Goal: Communication & Community: Answer question/provide support

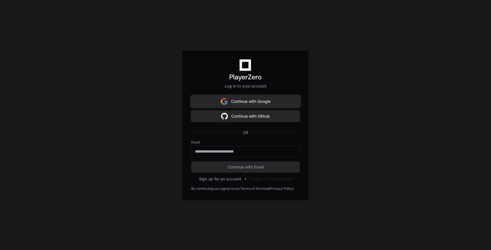
click at [228, 102] on button "Continue with Google" at bounding box center [245, 101] width 109 height 11
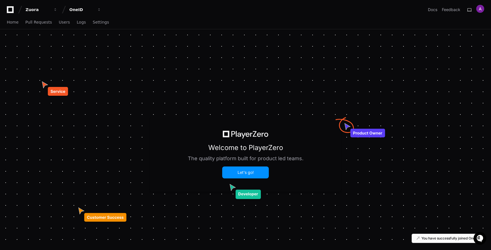
click at [245, 173] on button "Let's go!" at bounding box center [246, 172] width 46 height 11
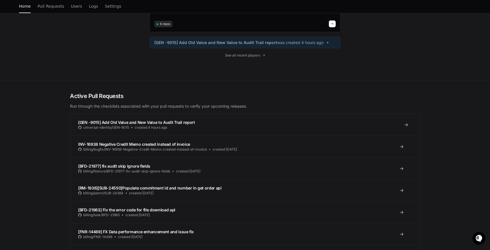
scroll to position [66, 0]
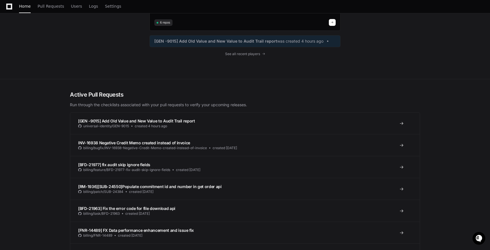
click at [197, 69] on div "OneID 6 repos [GEN -9015] Add Old Value and New Value to Audit Trail report was…" at bounding box center [245, 21] width 191 height 115
click at [104, 64] on div "OneID 6 repos [GEN -9015] Add Old Value and New Value to Audit Trail report was…" at bounding box center [245, 21] width 364 height 115
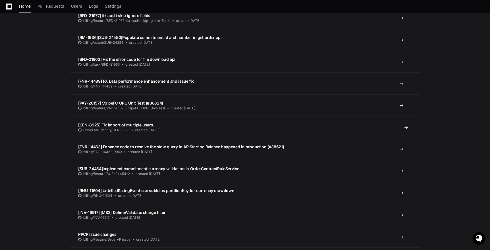
click at [404, 126] on div at bounding box center [399, 127] width 9 height 5
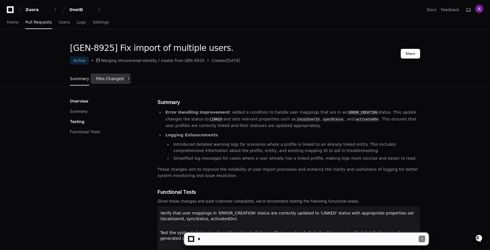
click at [115, 79] on span "Files Changed" at bounding box center [110, 78] width 28 height 3
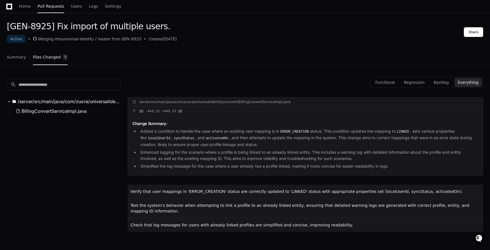
scroll to position [21, 0]
click at [150, 66] on div at bounding box center [245, 66] width 477 height 0
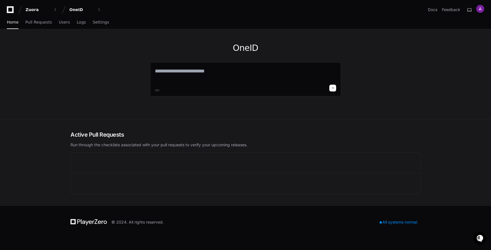
click at [76, 63] on div "OneID" at bounding box center [246, 74] width 364 height 90
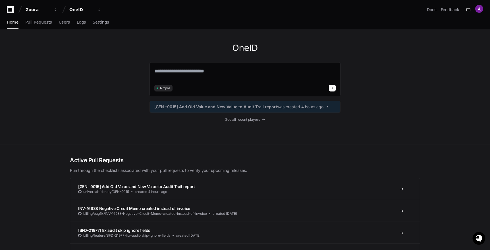
click at [97, 160] on h2 "Active Pull Requests" at bounding box center [245, 160] width 350 height 8
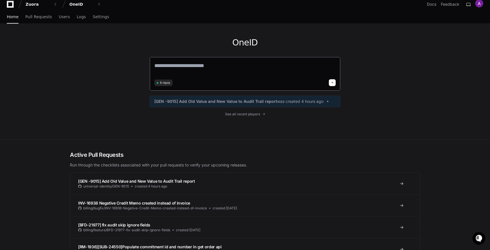
click at [192, 65] on textarea at bounding box center [244, 70] width 181 height 16
type textarea "**********"
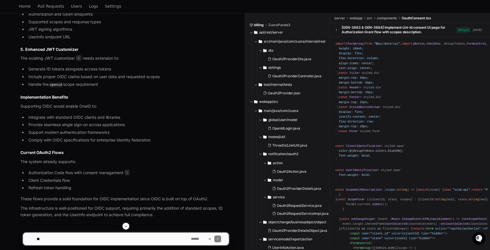
scroll to position [631, 0]
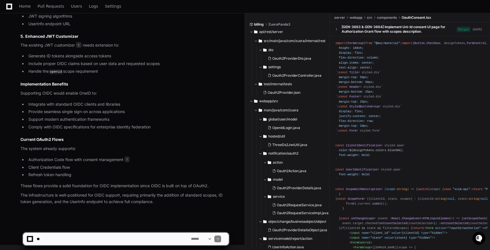
click at [83, 239] on textarea at bounding box center [113, 239] width 154 height 13
type textarea "**********"
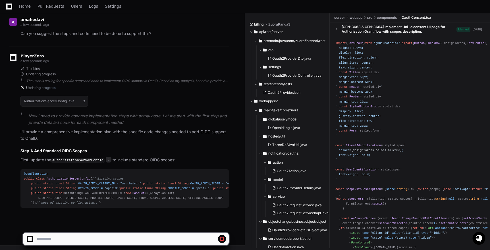
scroll to position [928, 0]
click at [77, 177] on span "AuthorizationServerConfig" at bounding box center [69, 178] width 44 height 3
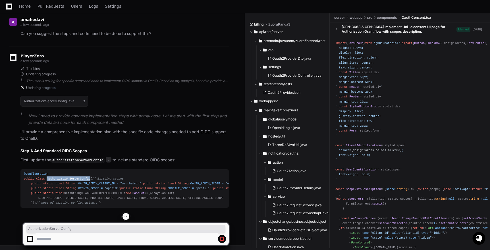
click at [77, 177] on span "AuthorizationServerConfig" at bounding box center [69, 178] width 44 height 3
copy span "AuthorizationServerConfig"
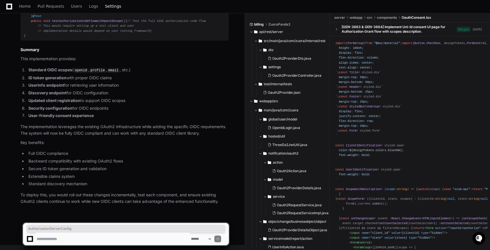
scroll to position [3785, 0]
click at [88, 227] on span "AuthorizationServerConfig" at bounding box center [126, 229] width 196 height 5
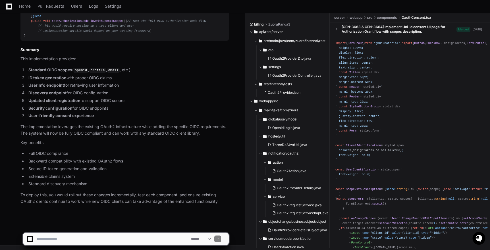
click at [76, 237] on textarea at bounding box center [113, 239] width 154 height 13
click at [111, 239] on textarea at bounding box center [113, 239] width 154 height 13
paste textarea "**********"
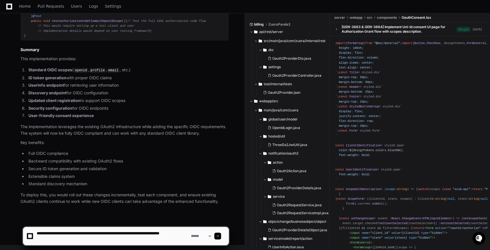
paste textarea "**********"
type textarea "**********"
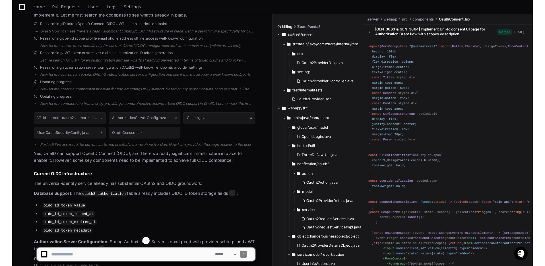
scroll to position [0, 0]
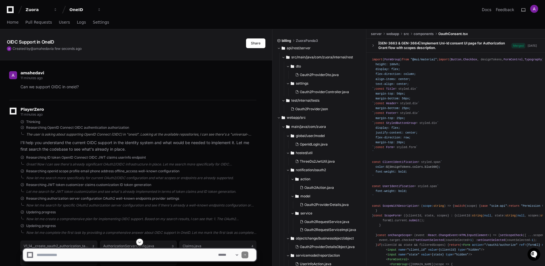
click at [152, 133] on div "The user is asking about supporting OpenID Connect (OIDC) in "oneid". Looking a…" at bounding box center [141, 134] width 230 height 5
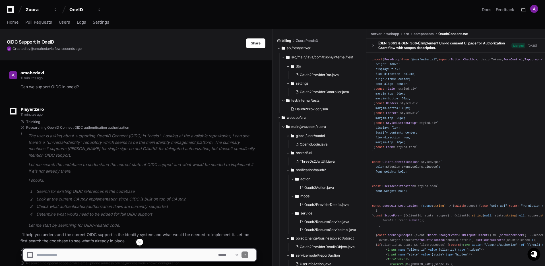
click at [47, 88] on p "Can we support OIDC in oneid?" at bounding box center [138, 87] width 236 height 7
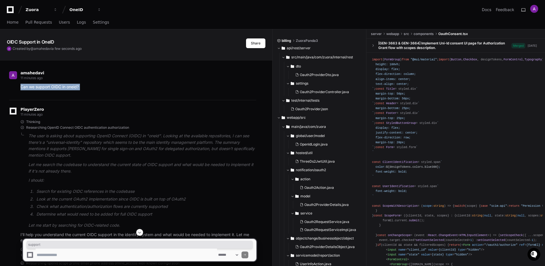
click at [47, 88] on p "Can we support OIDC in oneid?" at bounding box center [138, 87] width 236 height 7
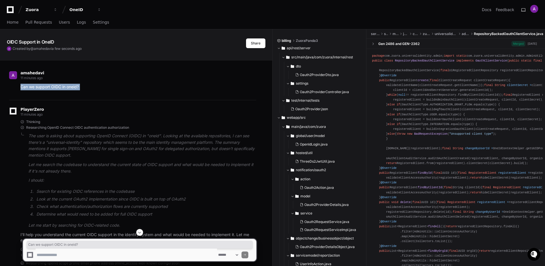
click at [256, 45] on button "Share" at bounding box center [255, 43] width 19 height 10
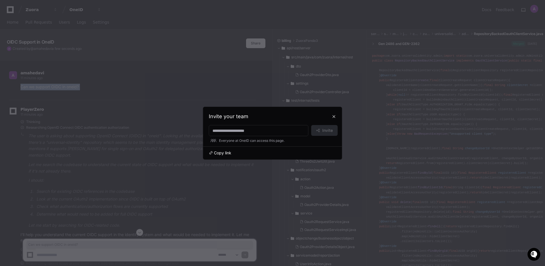
click at [222, 151] on span "Copy link" at bounding box center [222, 153] width 17 height 6
click at [333, 117] on button at bounding box center [333, 116] width 9 height 9
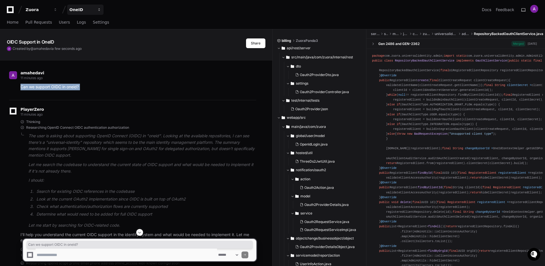
click at [50, 10] on div "OneID" at bounding box center [38, 10] width 24 height 6
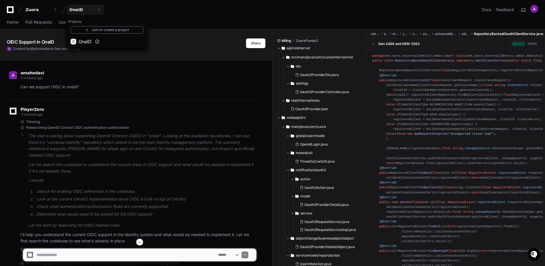
click at [153, 12] on div "Zuora OneID Projects Join or create a project O OneID Docs Feedback" at bounding box center [272, 10] width 531 height 10
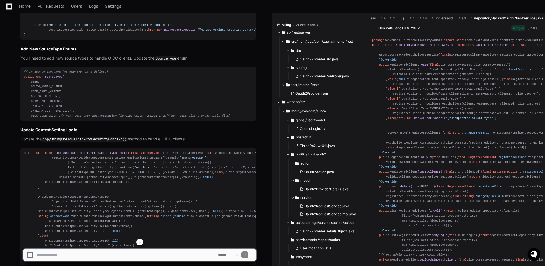
scroll to position [3183, 0]
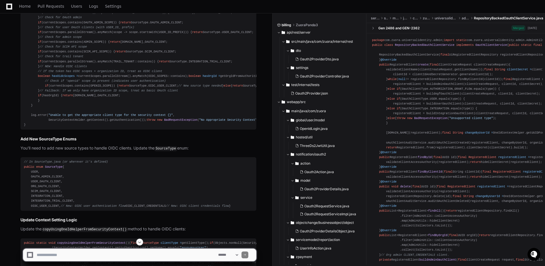
click at [45, 250] on textarea at bounding box center [126, 254] width 181 height 13
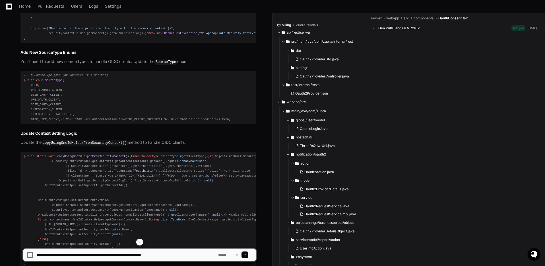
scroll to position [3272, 0]
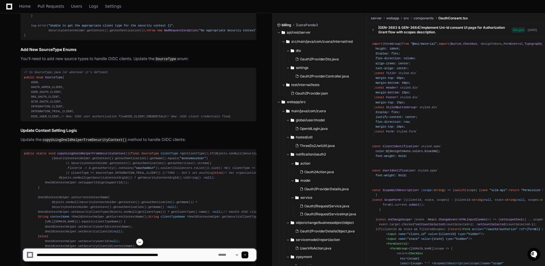
click at [92, 250] on textarea at bounding box center [126, 254] width 181 height 13
type textarea "**********"
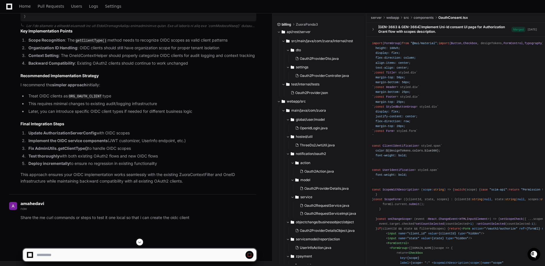
scroll to position [5205, 0]
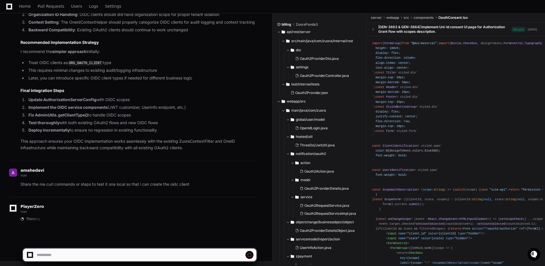
click at [164, 183] on p "Share the me curl commands or steps to test it one local so that i can create t…" at bounding box center [138, 184] width 236 height 7
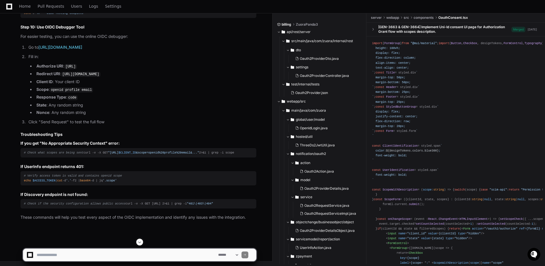
scroll to position [6505, 0]
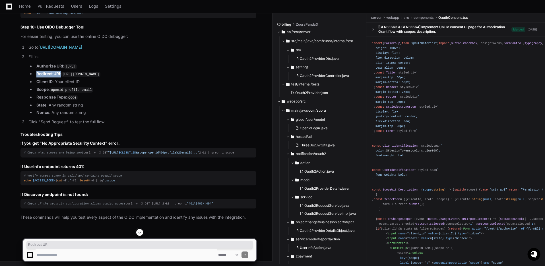
drag, startPoint x: 36, startPoint y: 102, endPoint x: 61, endPoint y: 105, distance: 24.6
click at [61, 77] on li "Redirect URI : [URL][DOMAIN_NAME]" at bounding box center [146, 74] width 222 height 7
click at [51, 250] on textarea at bounding box center [126, 254] width 181 height 13
drag, startPoint x: 36, startPoint y: 103, endPoint x: 129, endPoint y: 106, distance: 93.0
click at [129, 77] on li "Redirect URI : [URL][DOMAIN_NAME]" at bounding box center [146, 74] width 222 height 7
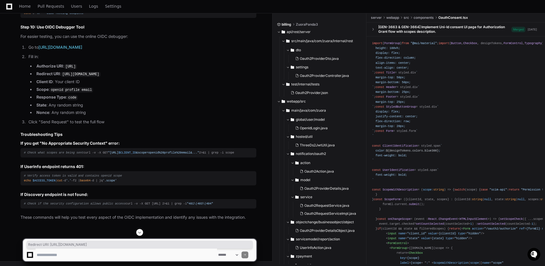
click at [53, 250] on textarea at bounding box center [126, 254] width 181 height 13
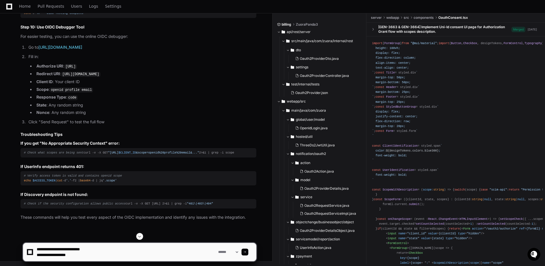
click at [77, 249] on textarea at bounding box center [126, 252] width 181 height 18
paste textarea
type textarea "**********"
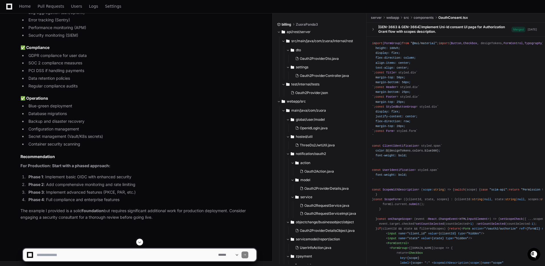
scroll to position [6512, 0]
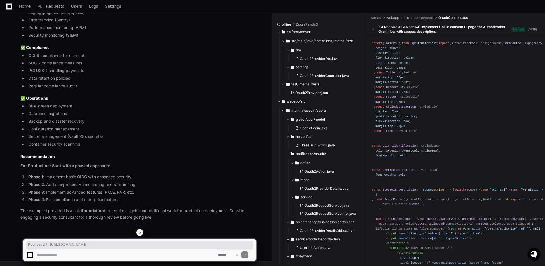
drag, startPoint x: 138, startPoint y: 96, endPoint x: 36, endPoint y: 96, distance: 102.1
copy li "Redirect URI : [URL][DOMAIN_NAME]"
click at [66, 250] on textarea at bounding box center [126, 254] width 181 height 13
paste textarea "**********"
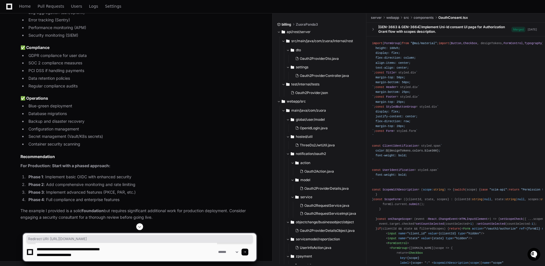
scroll to position [6649, 0]
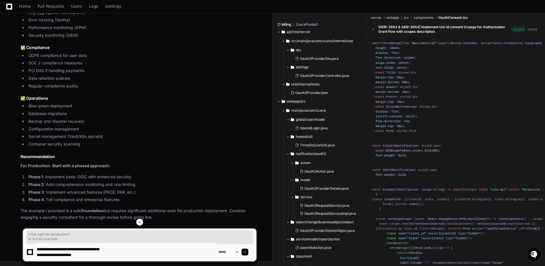
drag, startPoint x: 21, startPoint y: 147, endPoint x: 58, endPoint y: 154, distance: 37.6
drag, startPoint x: 58, startPoint y: 155, endPoint x: 20, endPoint y: 146, distance: 38.7
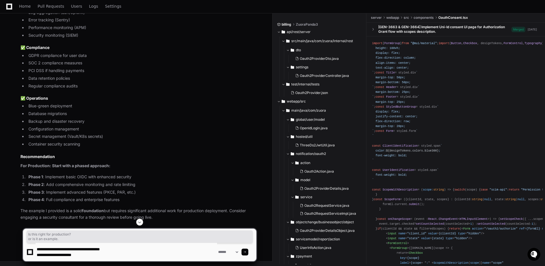
copy p "Is this right for production? or is it an example."
click at [95, 250] on textarea at bounding box center [126, 252] width 181 height 18
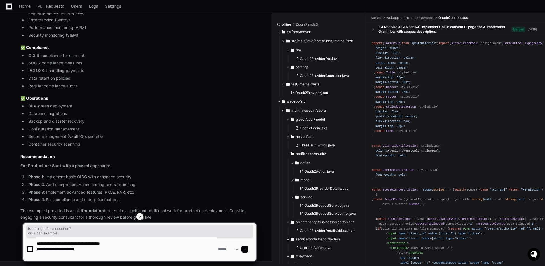
paste textarea "**********"
type textarea "**********"
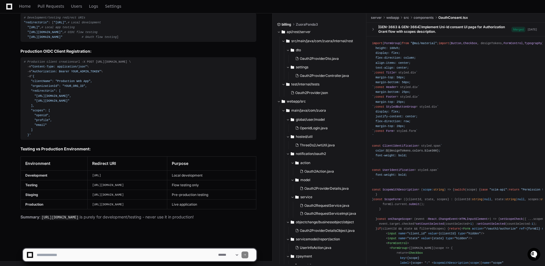
scroll to position [8931, 0]
click at [59, 250] on textarea at bounding box center [126, 254] width 181 height 13
type textarea "**********"
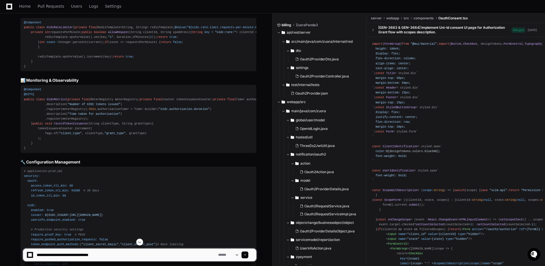
scroll to position [5441, 0]
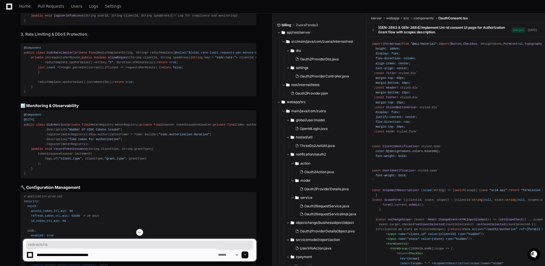
copy span "redirectUris"
click at [112, 250] on textarea at bounding box center [126, 254] width 181 height 13
paste textarea "**********"
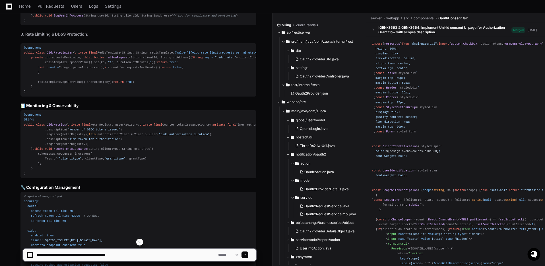
click at [136, 250] on textarea at bounding box center [126, 254] width 181 height 13
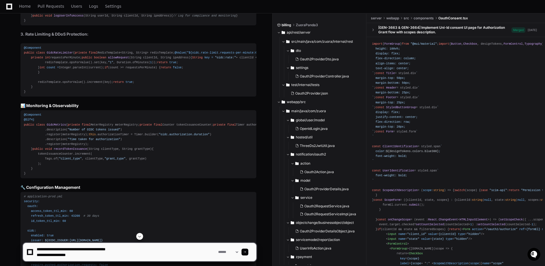
type textarea "**********"
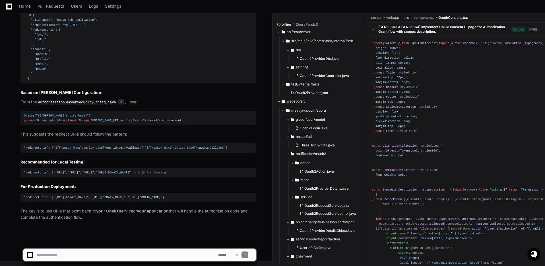
scroll to position [9609, 0]
click at [56, 250] on textarea at bounding box center [126, 254] width 181 height 13
type textarea "**********"
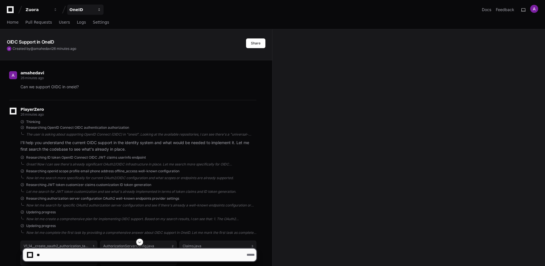
click at [33, 9] on div "Zuora" at bounding box center [38, 10] width 24 height 6
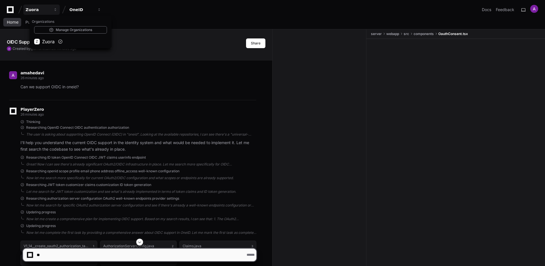
click at [15, 24] on span "Home" at bounding box center [13, 21] width 12 height 3
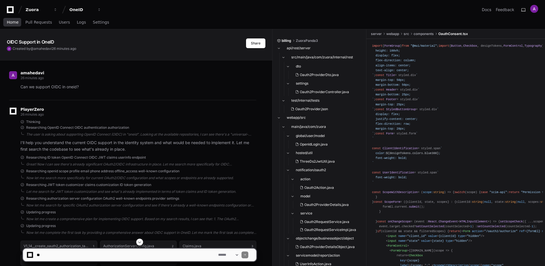
click at [14, 23] on span "Home" at bounding box center [13, 21] width 12 height 3
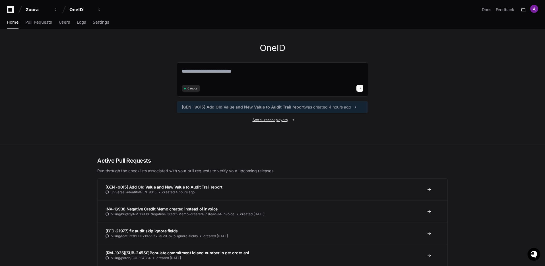
click at [283, 120] on span "See all recent players" at bounding box center [270, 119] width 35 height 5
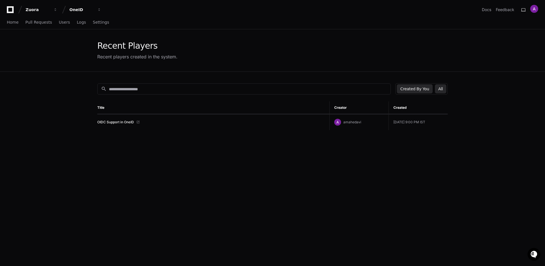
click at [440, 90] on button "All" at bounding box center [440, 88] width 11 height 9
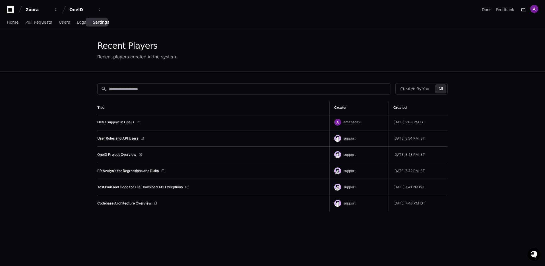
click at [101, 22] on span "Settings" at bounding box center [101, 21] width 16 height 3
click at [97, 23] on span "Settings" at bounding box center [101, 21] width 16 height 3
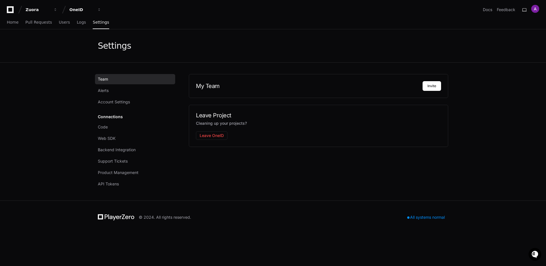
click at [174, 42] on div "Settings" at bounding box center [273, 46] width 350 height 10
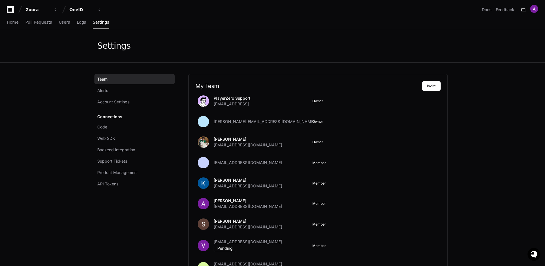
click at [214, 36] on div "Settings" at bounding box center [272, 45] width 364 height 33
click at [116, 90] on link "Alerts" at bounding box center [134, 90] width 80 height 10
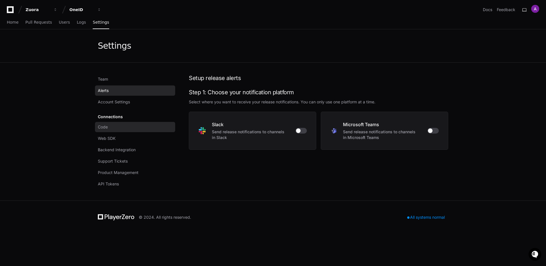
click at [119, 129] on link "Code" at bounding box center [135, 127] width 80 height 10
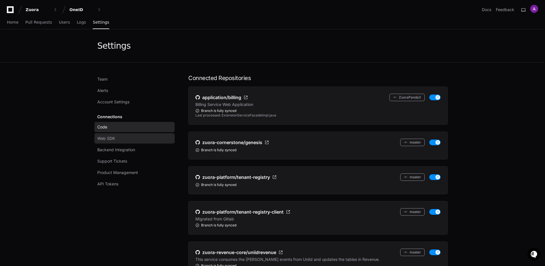
click at [124, 140] on link "Web SDK" at bounding box center [134, 138] width 80 height 10
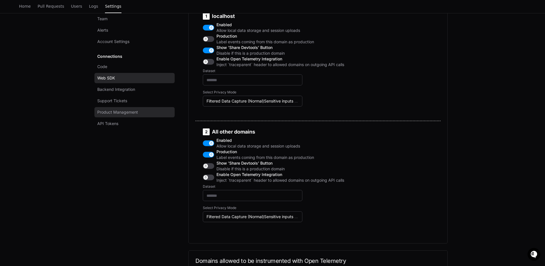
scroll to position [257, 0]
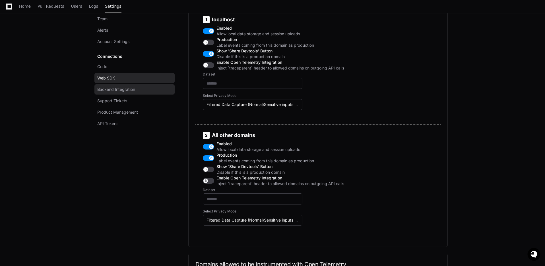
click at [137, 88] on link "Backend Integration" at bounding box center [134, 89] width 80 height 10
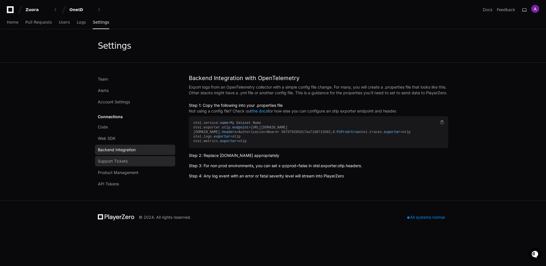
click at [130, 158] on link "Support Tickets" at bounding box center [135, 161] width 80 height 10
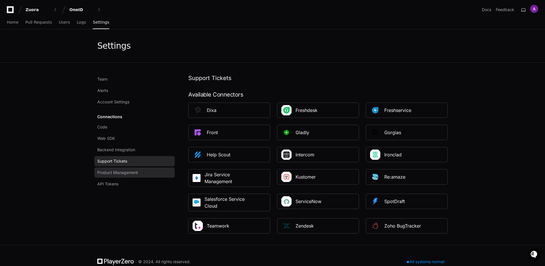
click at [138, 173] on span "Product Management" at bounding box center [117, 173] width 41 height 6
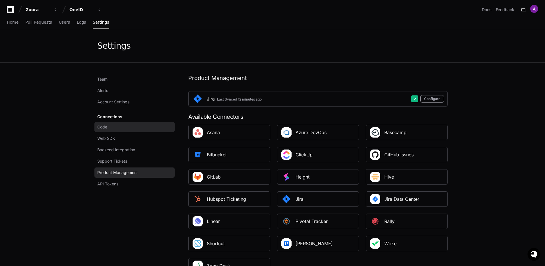
click at [107, 127] on span "Code" at bounding box center [102, 127] width 10 height 6
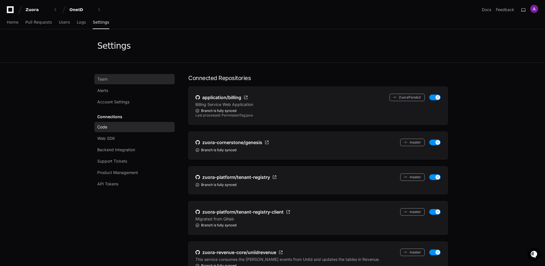
click at [116, 77] on link "Team" at bounding box center [134, 79] width 80 height 10
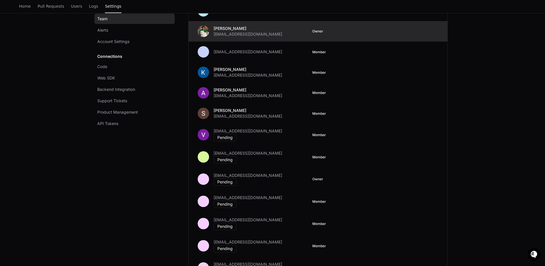
scroll to position [82, 0]
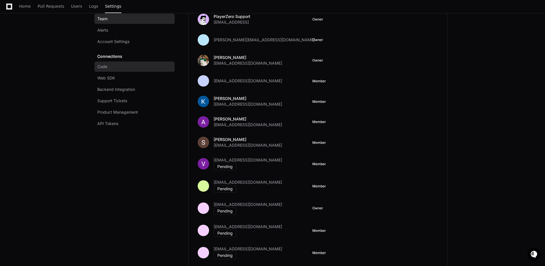
click at [131, 66] on link "Code" at bounding box center [134, 66] width 80 height 10
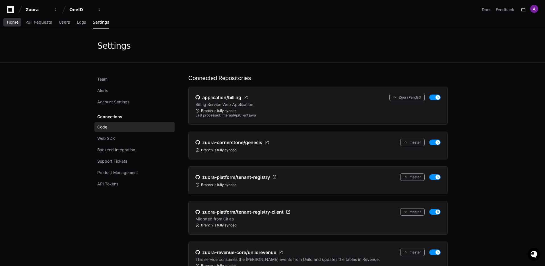
click at [13, 23] on span "Home" at bounding box center [13, 21] width 12 height 3
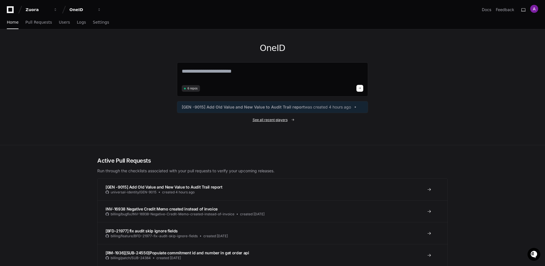
click at [276, 121] on span "See all recent players" at bounding box center [270, 119] width 35 height 5
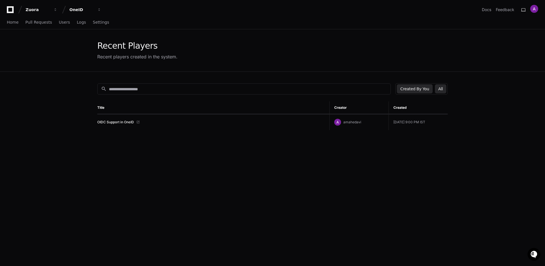
click at [446, 86] on button "All" at bounding box center [440, 88] width 11 height 9
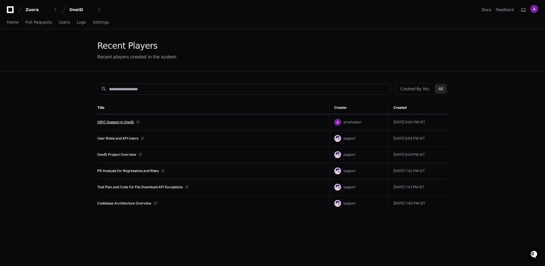
click at [122, 123] on link "OIDC Support in OneID" at bounding box center [115, 122] width 37 height 5
click at [82, 20] on span "Logs" at bounding box center [81, 21] width 9 height 3
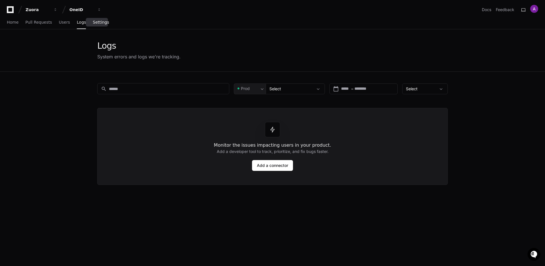
click at [98, 22] on span "Settings" at bounding box center [101, 21] width 16 height 3
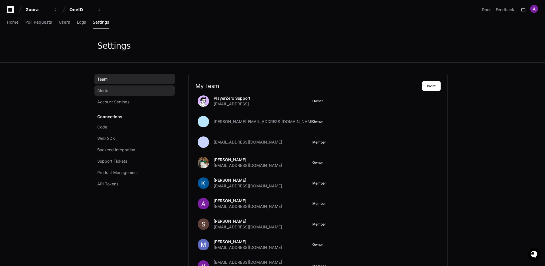
click at [126, 93] on link "Alerts" at bounding box center [134, 90] width 80 height 10
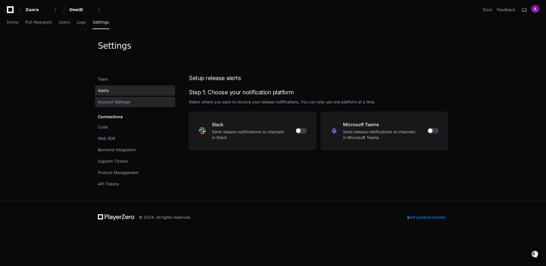
click at [130, 102] on span "Account Settings" at bounding box center [114, 102] width 32 height 6
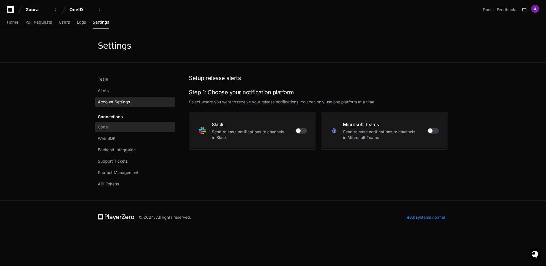
click at [129, 125] on link "Code" at bounding box center [135, 127] width 80 height 10
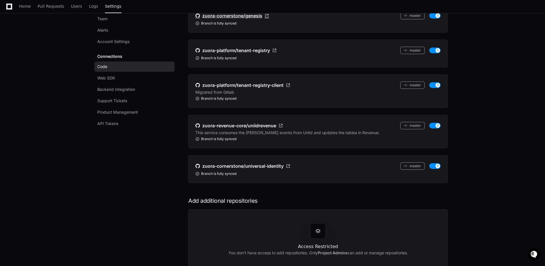
scroll to position [181, 0]
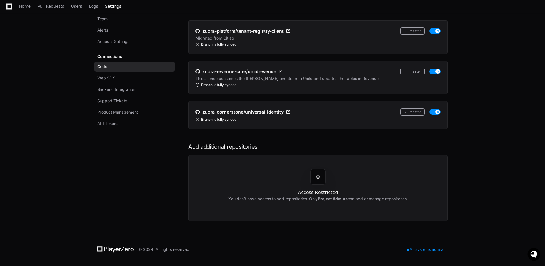
click at [317, 178] on span at bounding box center [318, 177] width 6 height 6
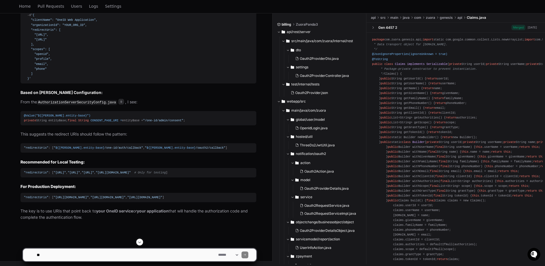
scroll to position [9609, 0]
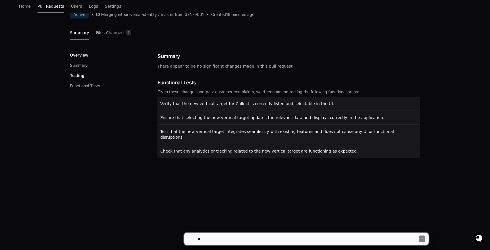
scroll to position [39, 0]
